Goal: Task Accomplishment & Management: Manage account settings

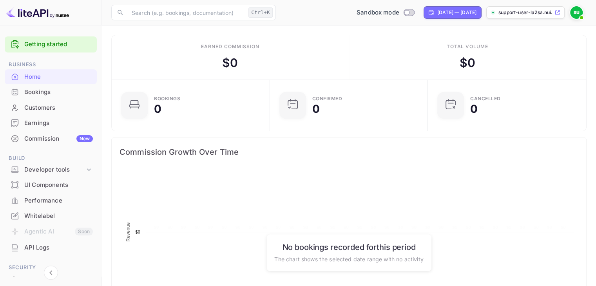
scroll to position [122, 147]
click at [51, 167] on div "Developer tools" at bounding box center [54, 169] width 61 height 9
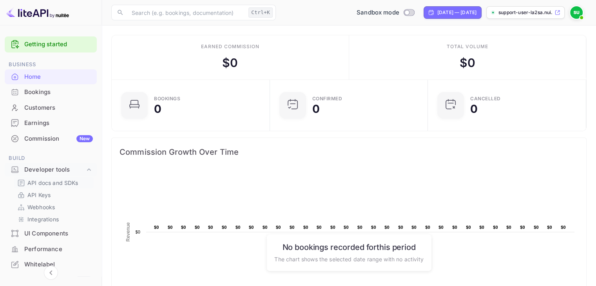
click at [38, 182] on p "API docs and SDKs" at bounding box center [52, 183] width 51 height 8
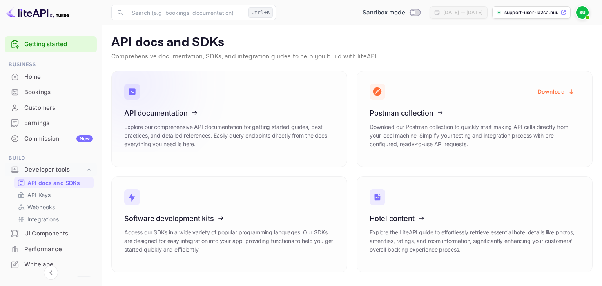
click at [165, 112] on icon at bounding box center [173, 111] width 122 height 81
click at [47, 194] on p "API Keys" at bounding box center [38, 195] width 23 height 8
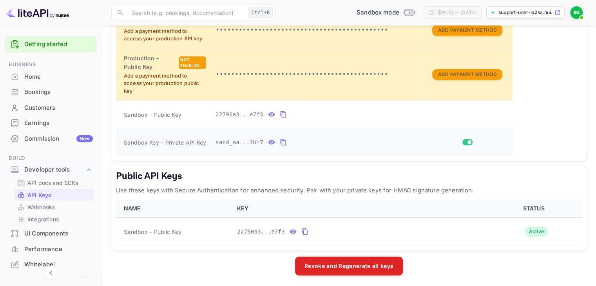
scroll to position [207, 0]
click at [292, 230] on icon "public api keys table" at bounding box center [293, 231] width 7 height 4
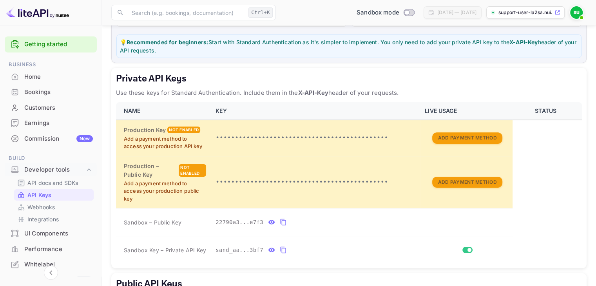
scroll to position [0, 0]
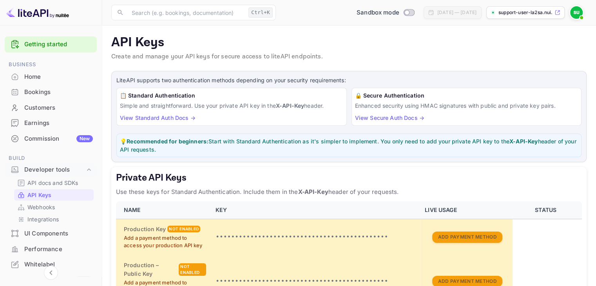
click at [381, 62] on div "API Keys Create and manage your API keys for secure access to liteAPI endpoints." at bounding box center [348, 50] width 475 height 30
click at [389, 54] on p "Create and manage your API keys for secure access to liteAPI endpoints." at bounding box center [348, 56] width 475 height 9
click at [399, 13] on input "Switch to Production mode" at bounding box center [407, 12] width 16 height 5
checkbox input "false"
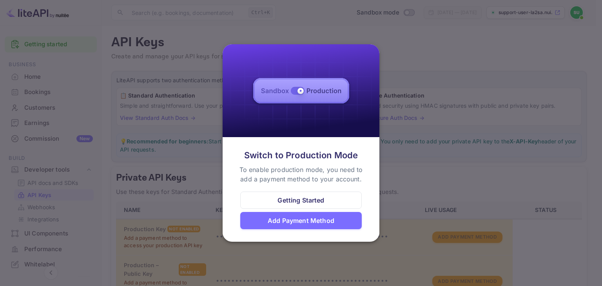
click at [400, 63] on div at bounding box center [301, 143] width 602 height 286
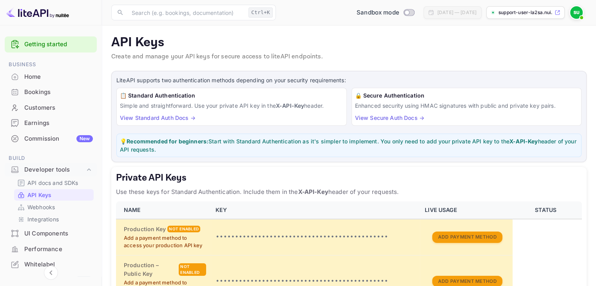
click at [575, 12] on img at bounding box center [576, 12] width 13 height 13
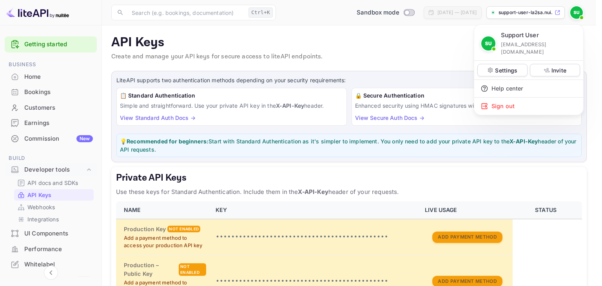
click at [437, 51] on div at bounding box center [301, 143] width 602 height 286
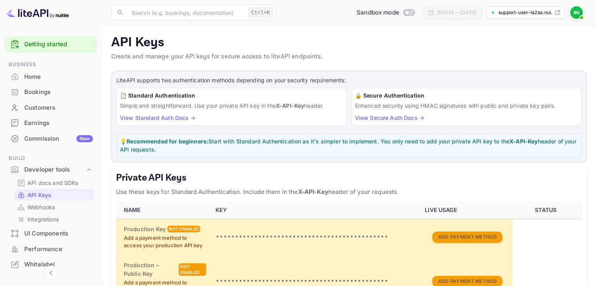
click at [405, 37] on p "API Keys" at bounding box center [348, 43] width 475 height 16
click at [382, 50] on p "API Keys" at bounding box center [348, 43] width 475 height 16
click at [245, 181] on h5 "Private API Keys" at bounding box center [349, 178] width 466 height 13
